Goal: Navigation & Orientation: Find specific page/section

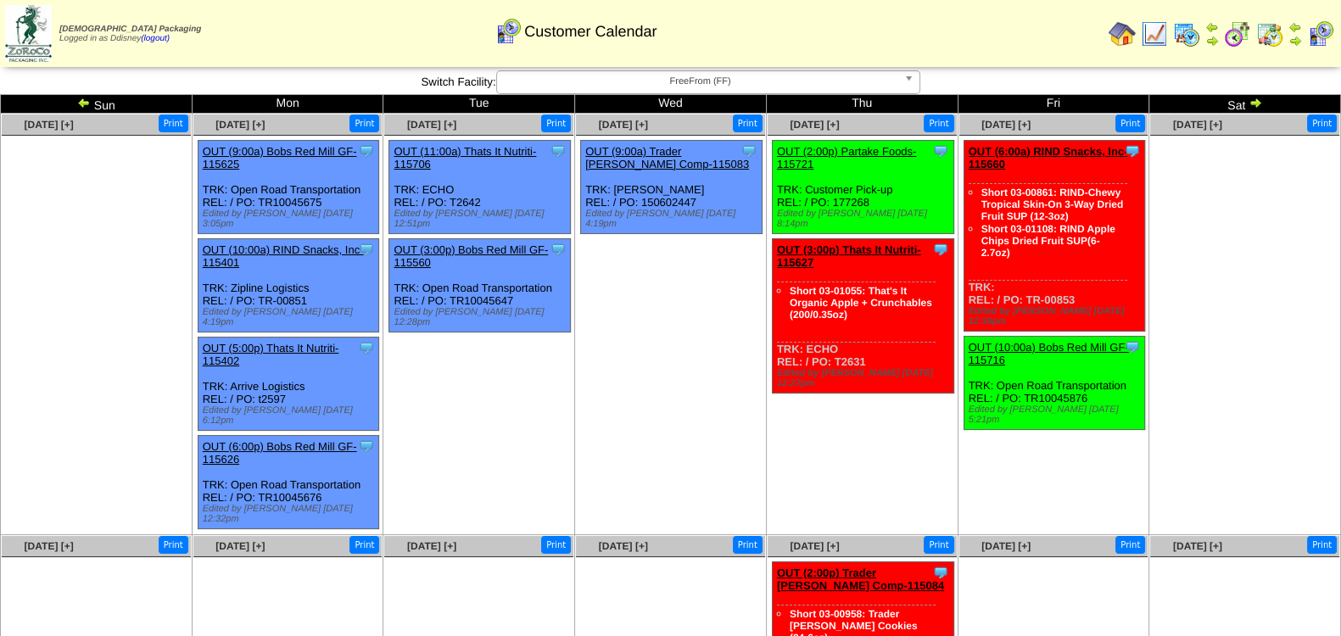
click at [1315, 30] on img at bounding box center [1320, 33] width 27 height 27
click at [1325, 36] on img at bounding box center [1320, 33] width 27 height 27
click at [1126, 38] on img at bounding box center [1122, 33] width 27 height 27
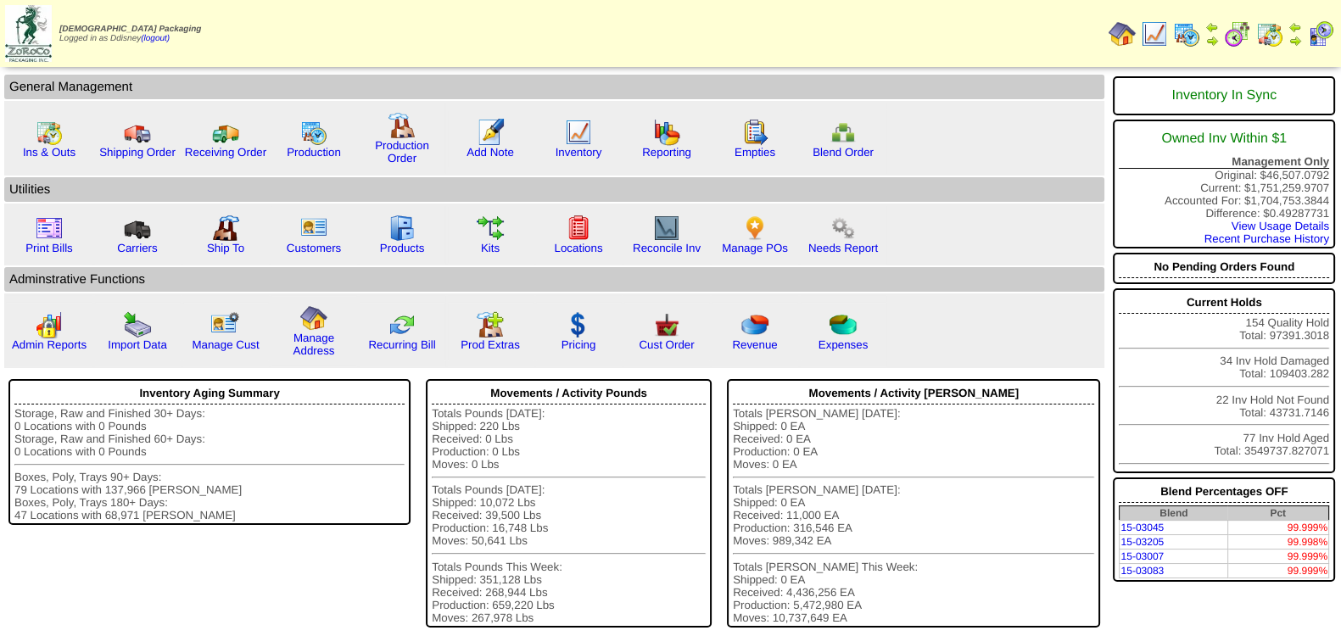
click at [1317, 36] on img at bounding box center [1320, 33] width 27 height 27
